Goal: Check status: Check status

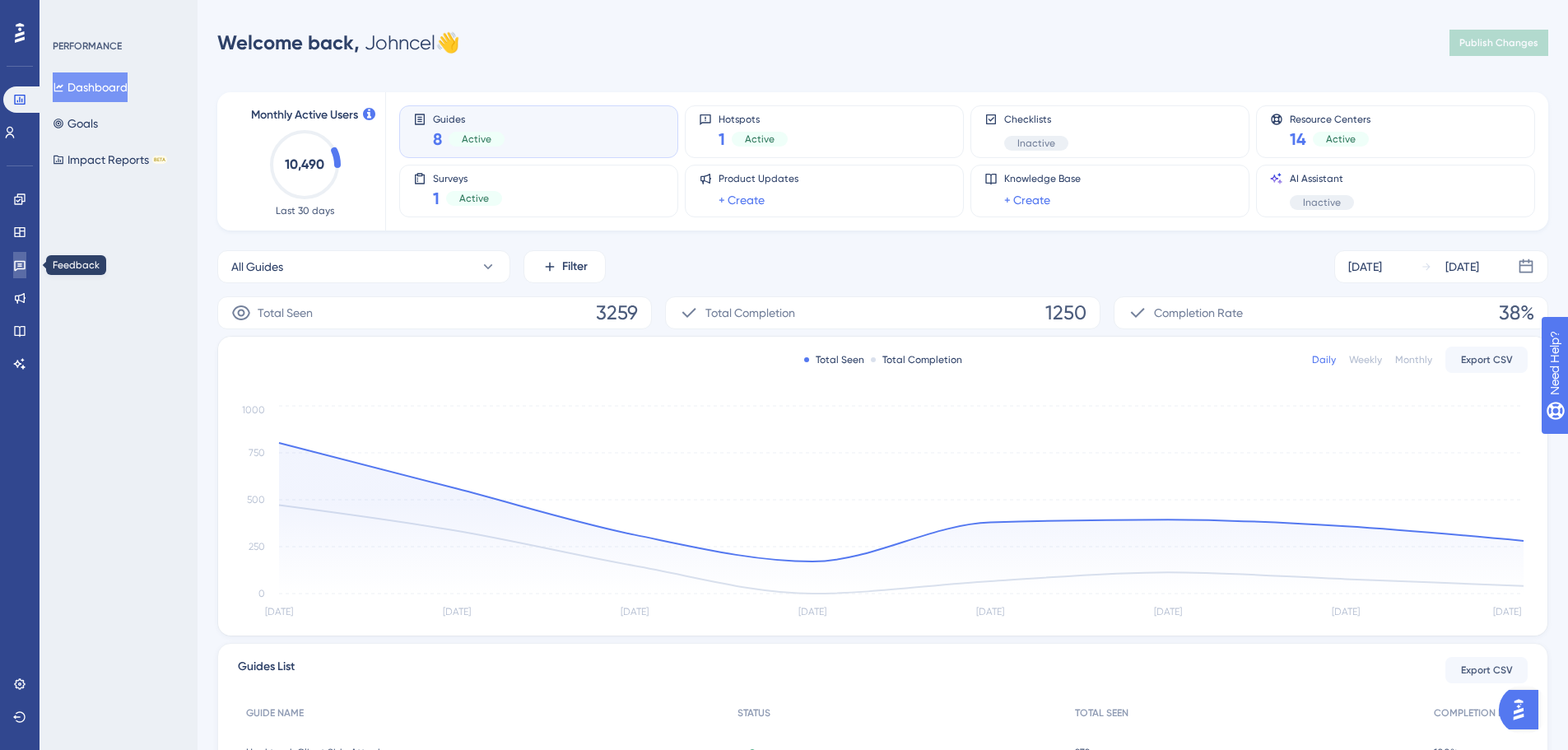
click at [25, 266] on icon at bounding box center [20, 266] width 12 height 11
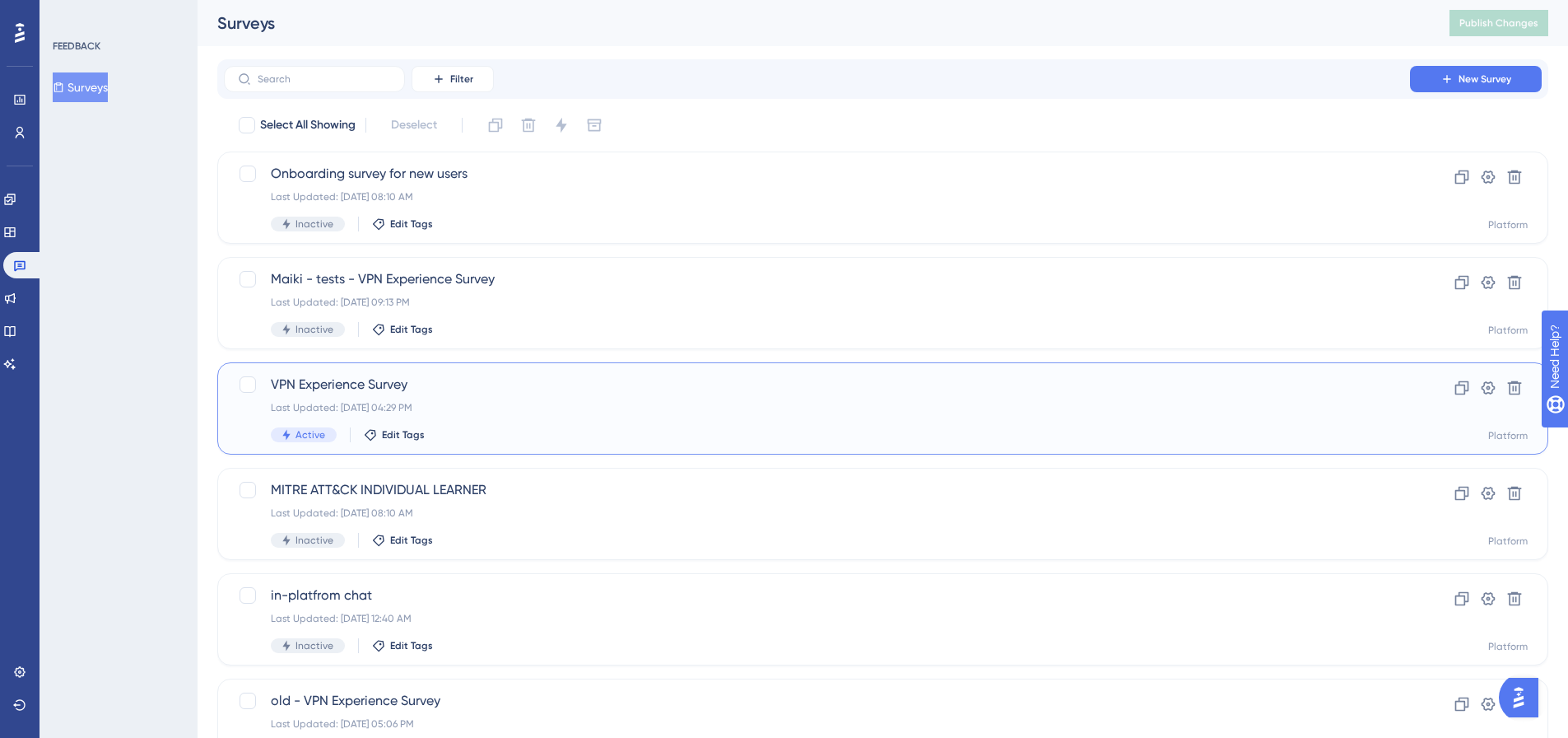
click at [479, 388] on span "VPN Experience Survey" at bounding box center [816, 385] width 1092 height 20
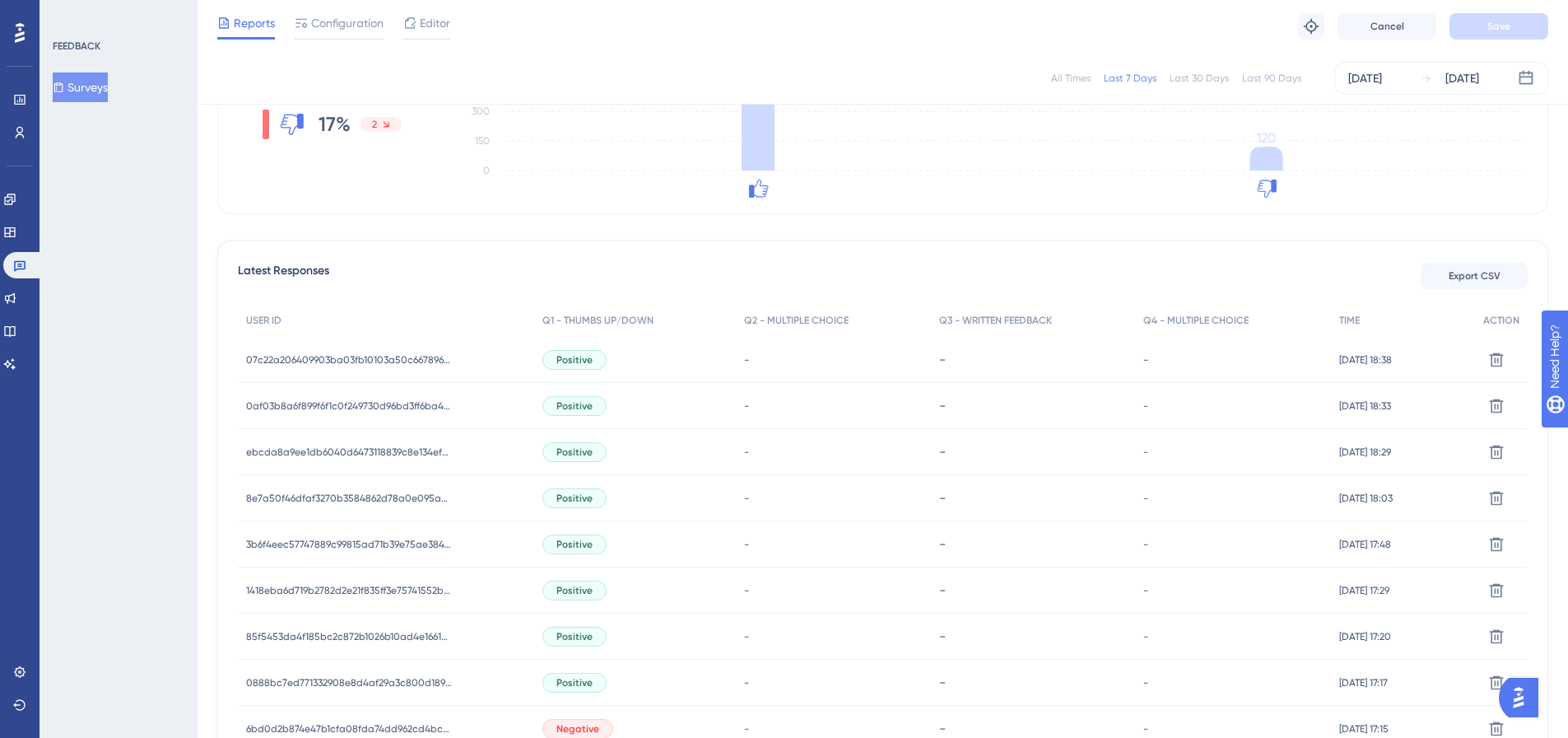
scroll to position [823, 0]
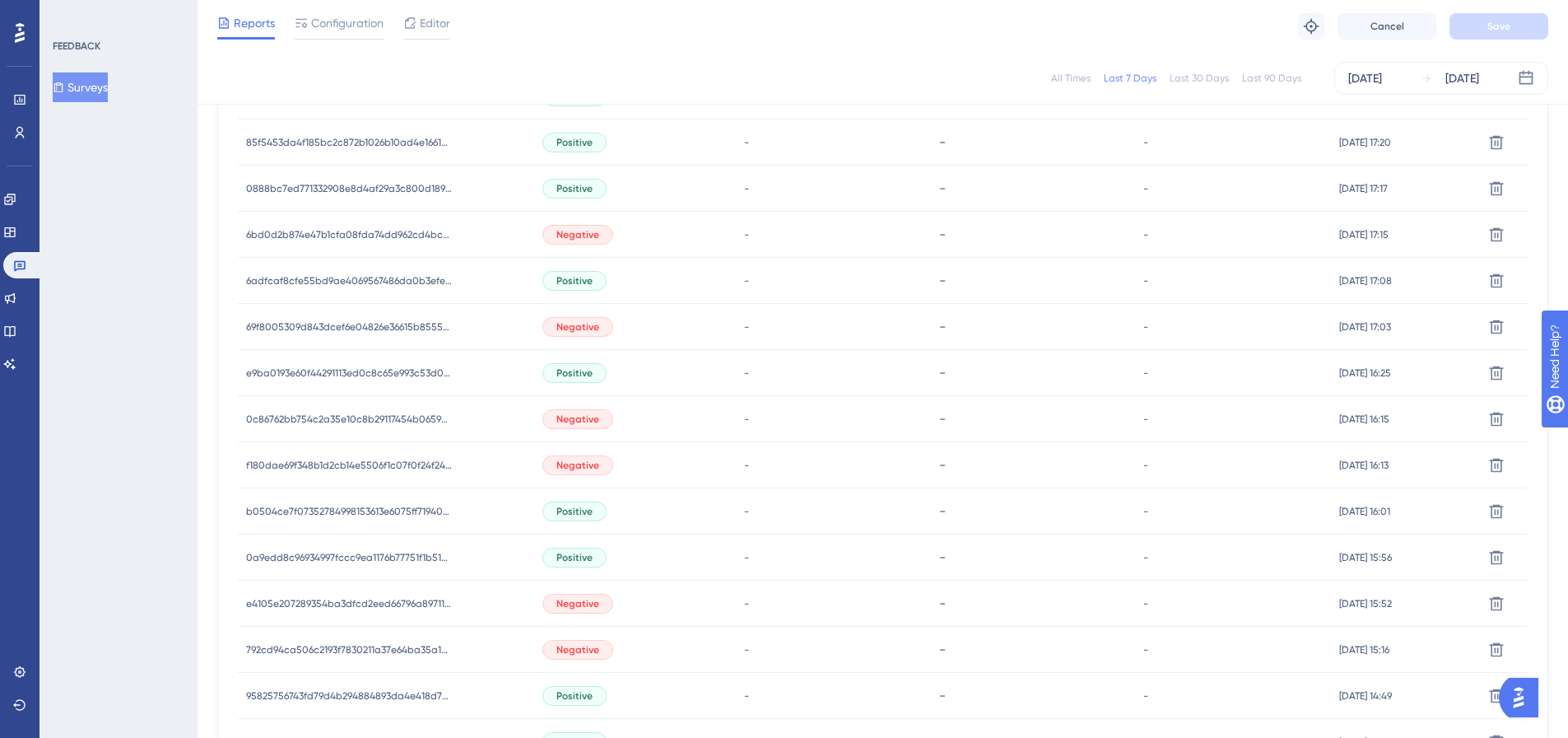
click at [593, 237] on span "Negative" at bounding box center [578, 234] width 43 height 13
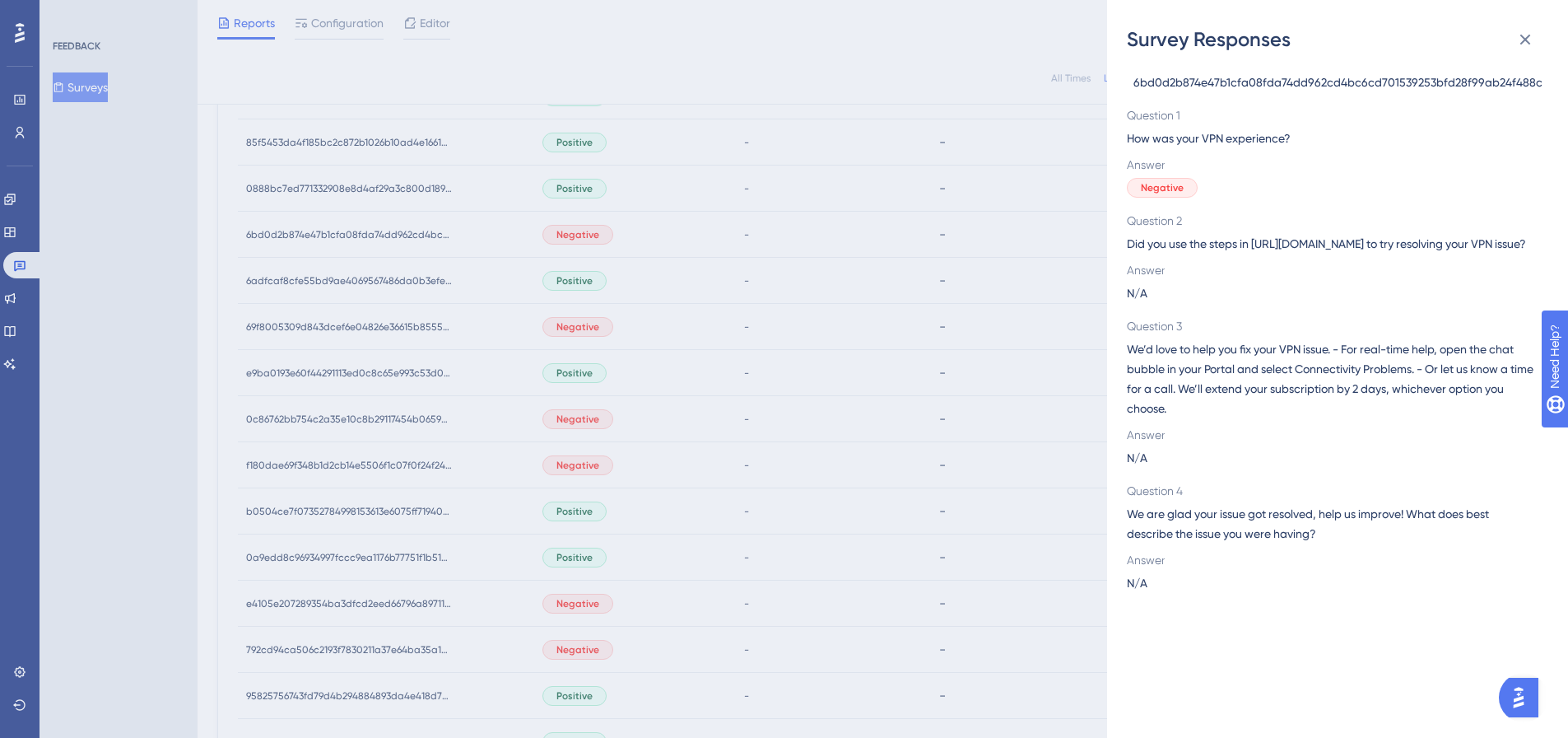
click at [1218, 85] on span "6bd0d2b874e47b1cfa08fda74dd962cd4bc6cd701539253bfd28f99ab24f488c" at bounding box center [1337, 82] width 409 height 20
copy span "6bd0d2b874e47b1cfa08fda74dd962cd4bc6cd701539253bfd28f99ab24f488c"
